Goal: Task Accomplishment & Management: Manage account settings

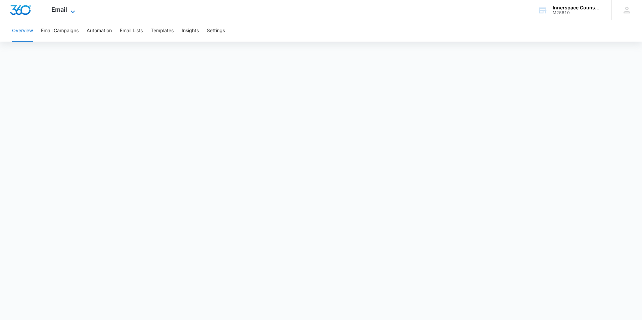
click at [57, 12] on span "Email" at bounding box center [59, 9] width 16 height 7
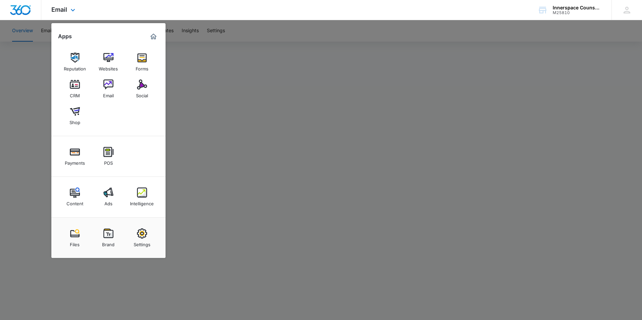
click at [165, 15] on div "Email Apps Reputation Websites Forms CRM Email Social Shop Payments POS Content…" at bounding box center [321, 10] width 642 height 20
click at [74, 157] on img at bounding box center [75, 152] width 10 height 10
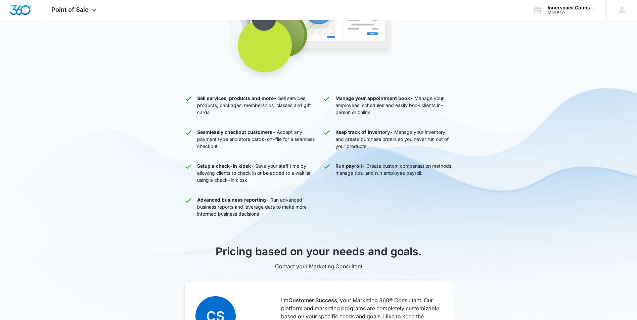
scroll to position [168, 0]
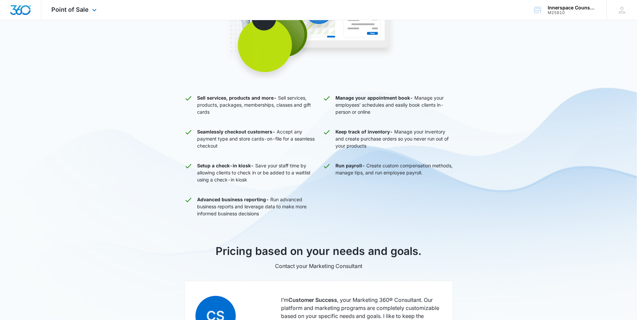
click at [78, 6] on div "Point of Sale Apps Reputation Websites Forms CRM Email Social Shop Payments POS…" at bounding box center [74, 10] width 67 height 20
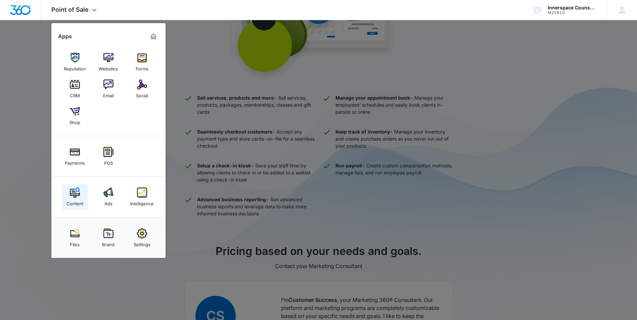
click at [76, 190] on img at bounding box center [75, 193] width 10 height 10
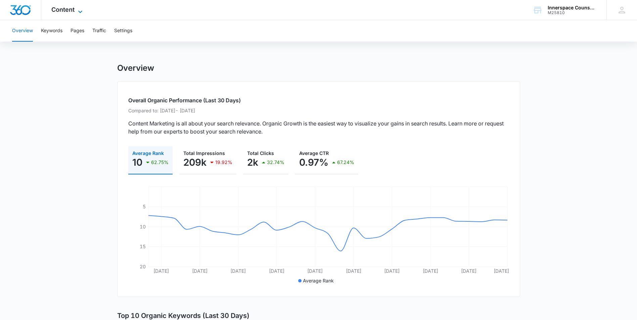
click at [69, 10] on span "Content" at bounding box center [62, 9] width 23 height 7
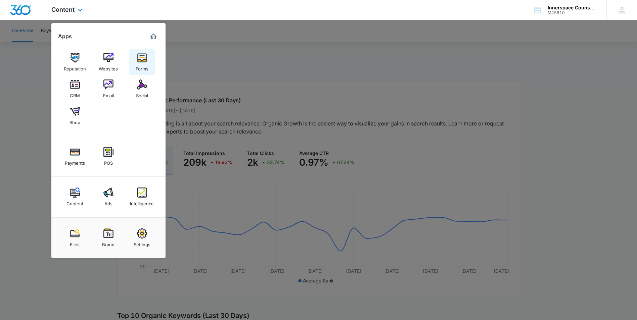
click at [146, 62] on img at bounding box center [142, 58] width 10 height 10
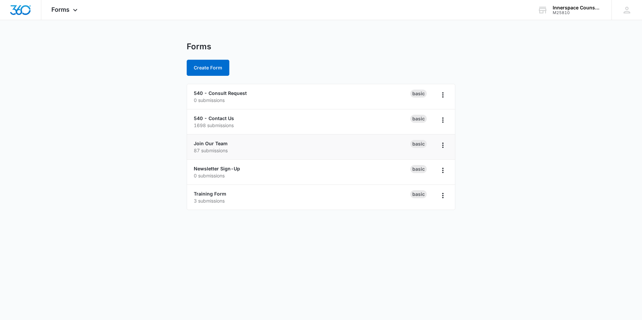
click at [215, 149] on p "87 submissions" at bounding box center [302, 150] width 217 height 7
click at [211, 146] on link "Join Our Team" at bounding box center [211, 144] width 34 height 6
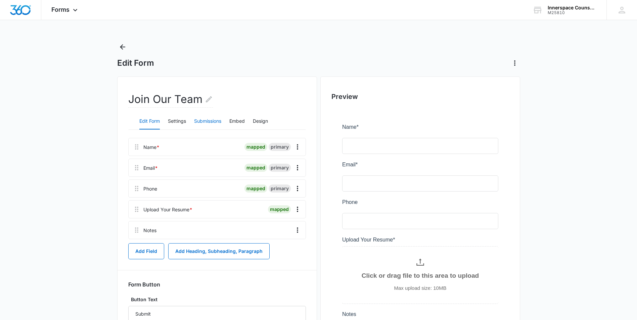
click at [202, 121] on button "Submissions" at bounding box center [207, 121] width 27 height 16
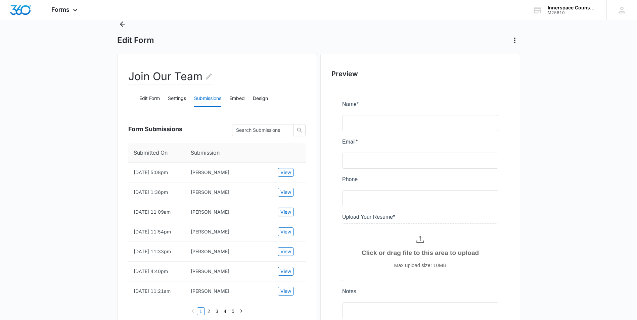
scroll to position [34, 0]
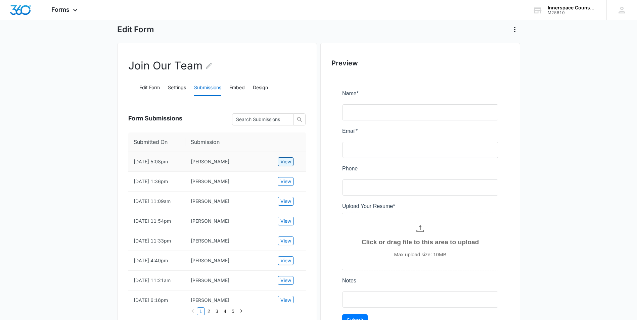
click at [287, 166] on span "View" at bounding box center [285, 161] width 11 height 7
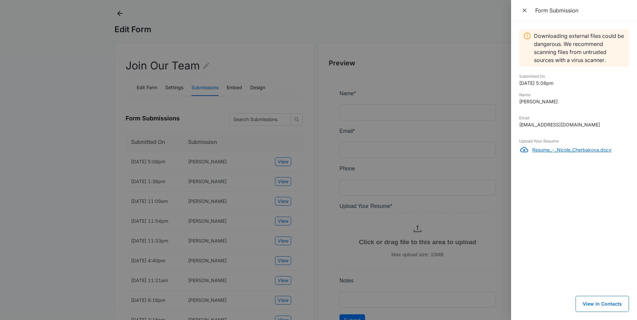
click at [592, 151] on p "Resume_-_Nicole_Cherbakova.docx" at bounding box center [580, 149] width 97 height 7
click at [433, 22] on div at bounding box center [318, 160] width 637 height 320
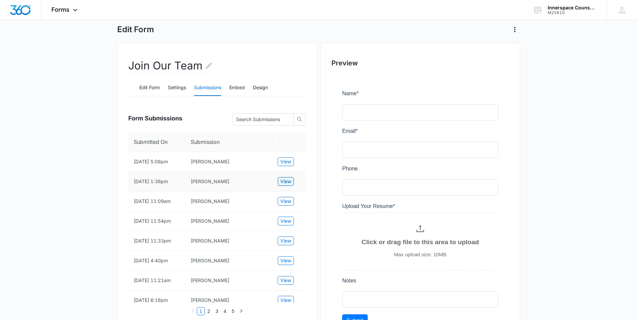
click at [288, 185] on span "View" at bounding box center [285, 181] width 11 height 7
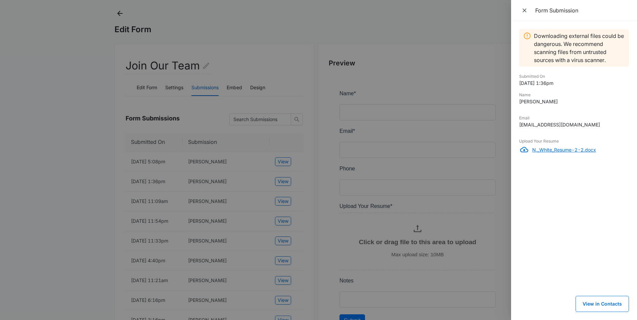
click at [550, 150] on p "N._White_Resume-2-2.docx" at bounding box center [580, 149] width 97 height 7
click at [207, 189] on div at bounding box center [318, 160] width 637 height 320
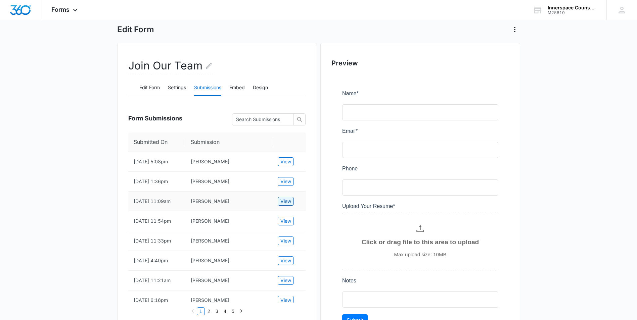
click at [285, 205] on span "View" at bounding box center [285, 201] width 11 height 7
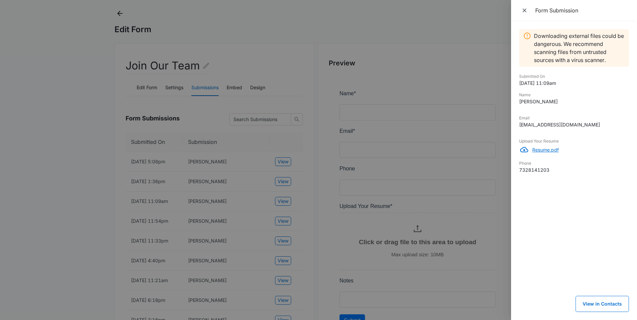
click at [542, 149] on p "Resume.pdf" at bounding box center [580, 149] width 97 height 7
click at [247, 234] on div at bounding box center [318, 160] width 637 height 320
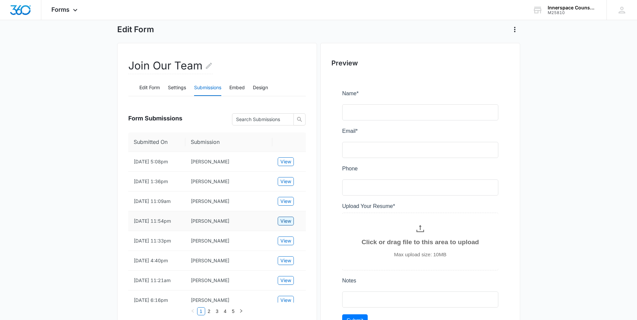
click at [283, 225] on span "View" at bounding box center [285, 221] width 11 height 7
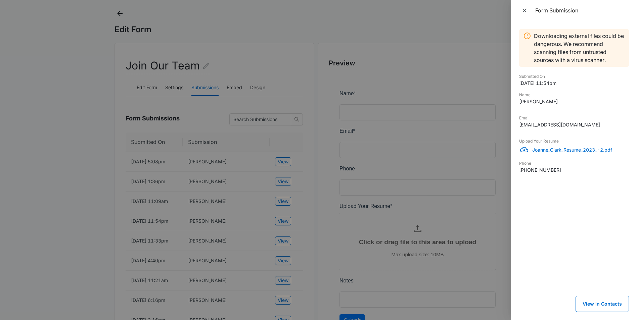
click at [549, 151] on p "Joanne_Clark_Resume_2023_-2.pdf" at bounding box center [580, 149] width 97 height 7
click at [525, 11] on icon "Close" at bounding box center [524, 10] width 7 height 7
